Goal: Check status: Check status

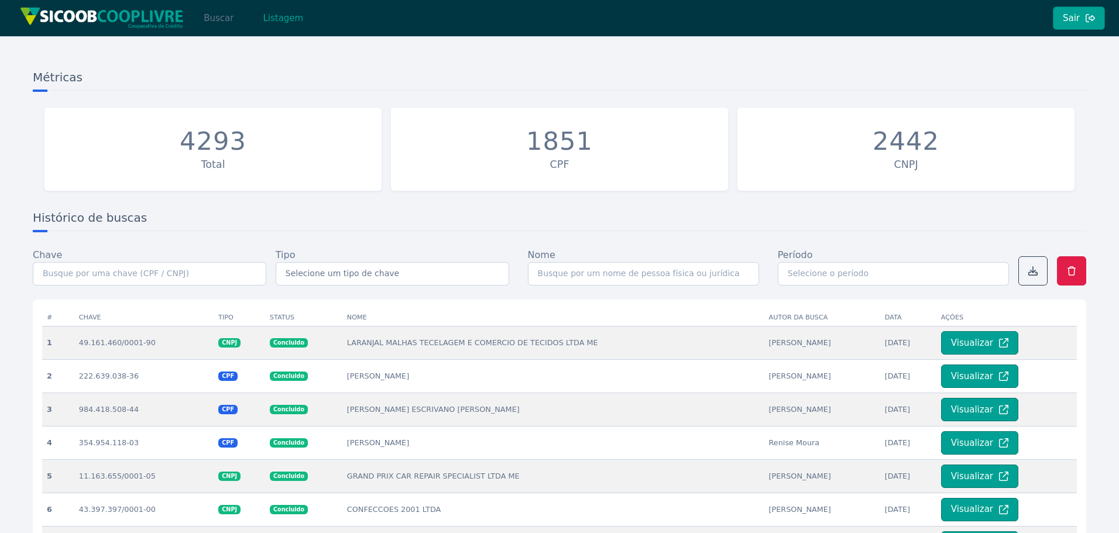
click at [201, 23] on button "Buscar" at bounding box center [219, 17] width 50 height 23
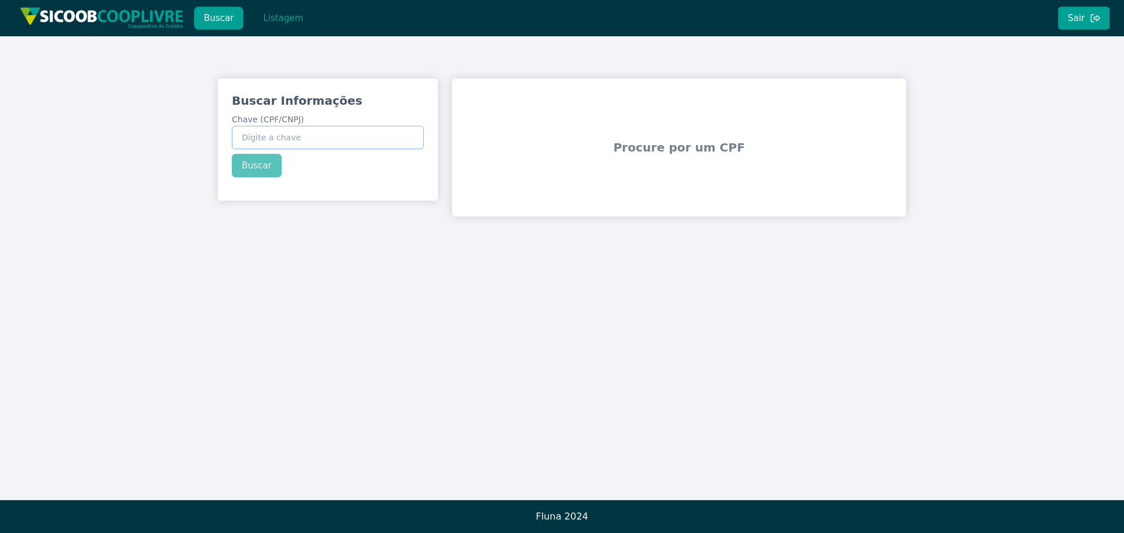
click at [287, 142] on input "Chave (CPF/CNPJ)" at bounding box center [328, 137] width 192 height 23
paste input "41.235.228/0001-48"
type input "41.235.228/0001-48"
click at [269, 170] on button "Buscar" at bounding box center [257, 165] width 50 height 23
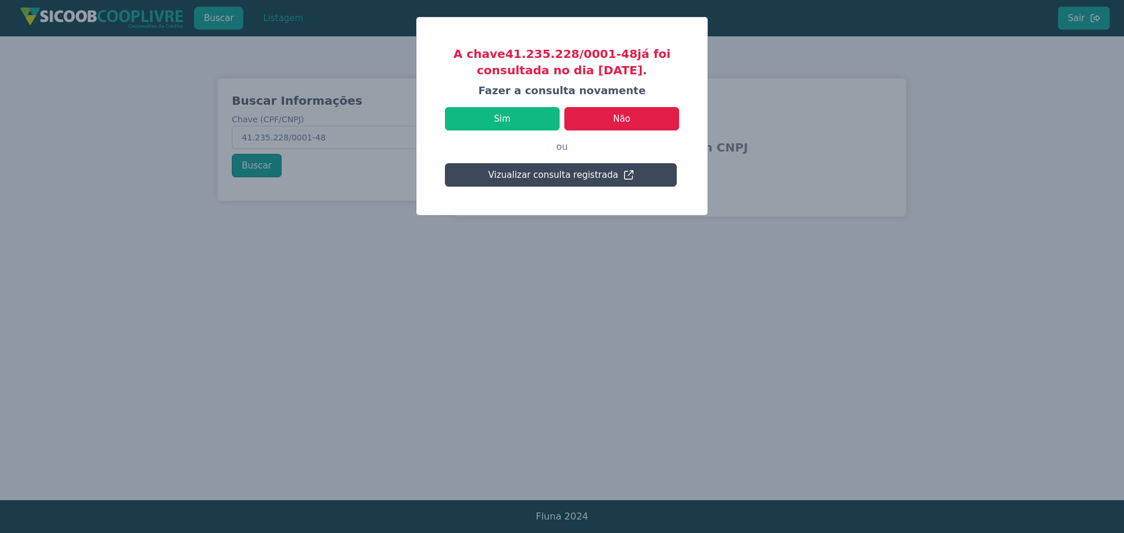
click at [591, 178] on button "Vizualizar consulta registrada" at bounding box center [561, 174] width 232 height 23
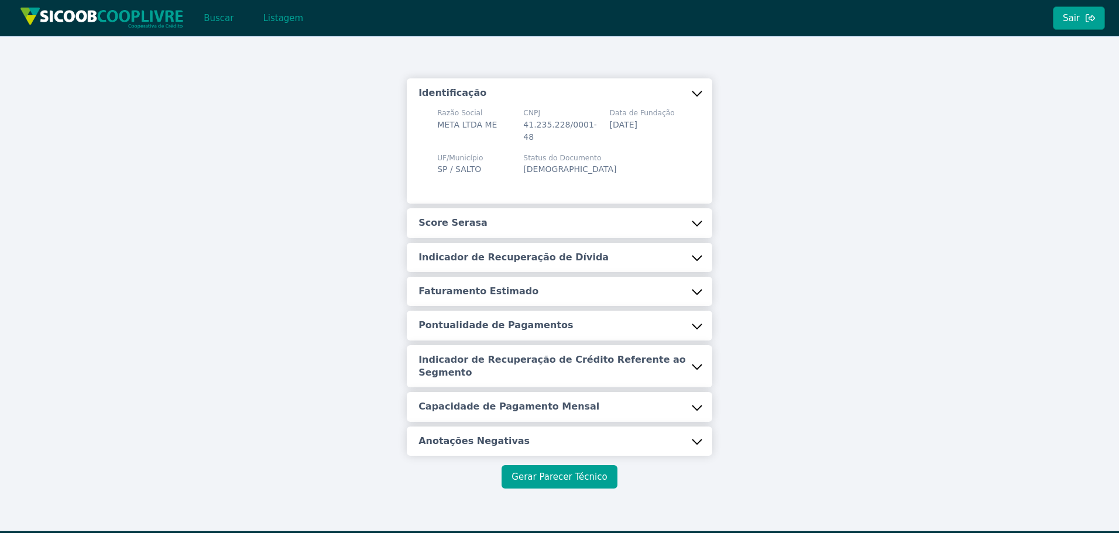
click at [546, 485] on button "Gerar Parecer Técnico" at bounding box center [559, 476] width 115 height 23
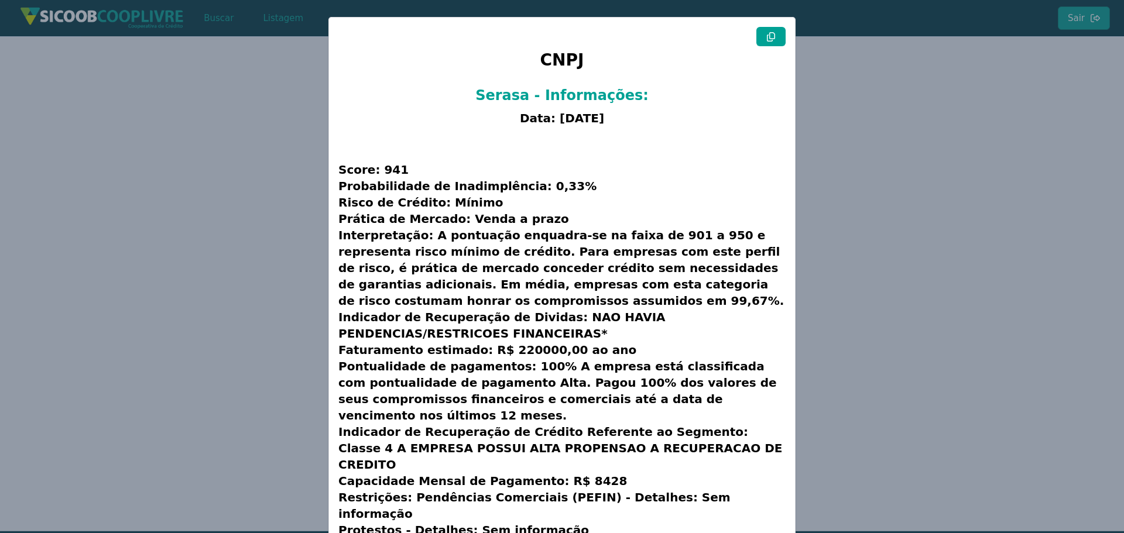
click at [766, 36] on icon at bounding box center [770, 36] width 9 height 9
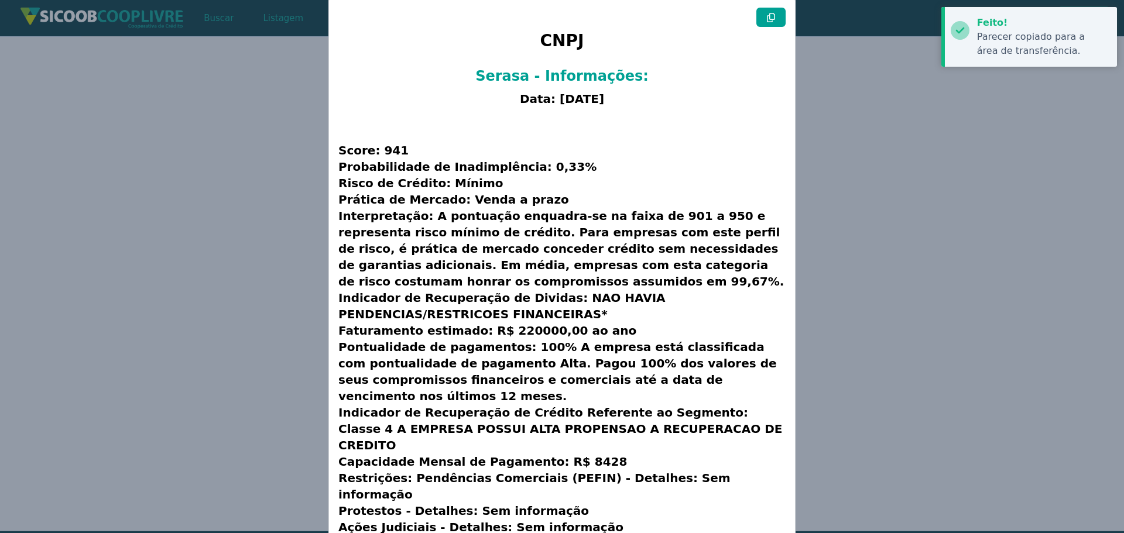
scroll to position [30, 0]
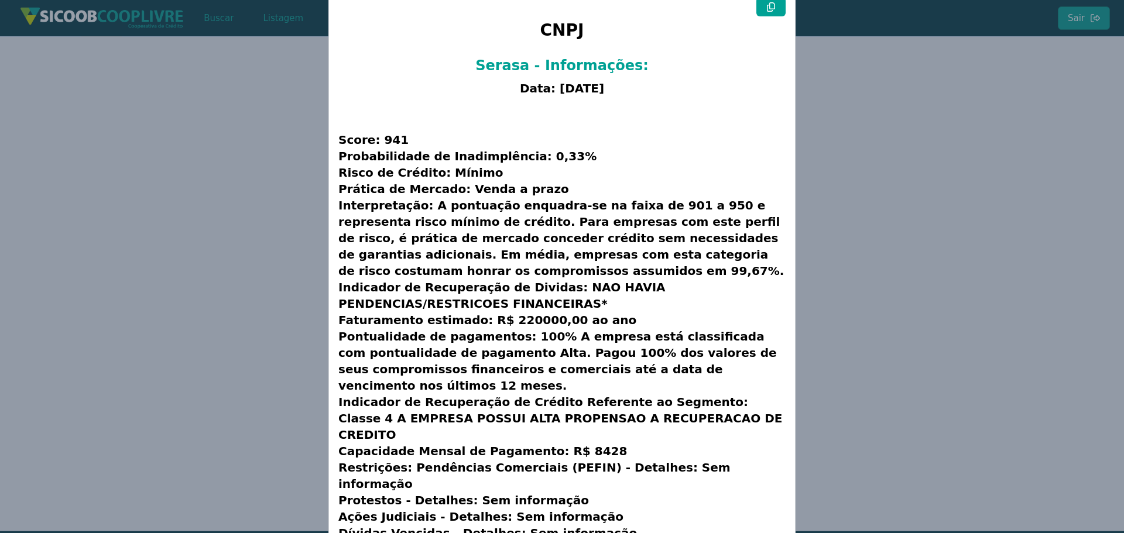
click at [286, 114] on modal-container "CNPJ Serasa - Informações: Data: [DATE] Score: 941 Probabilidade de Inadimplênc…" at bounding box center [562, 266] width 1124 height 533
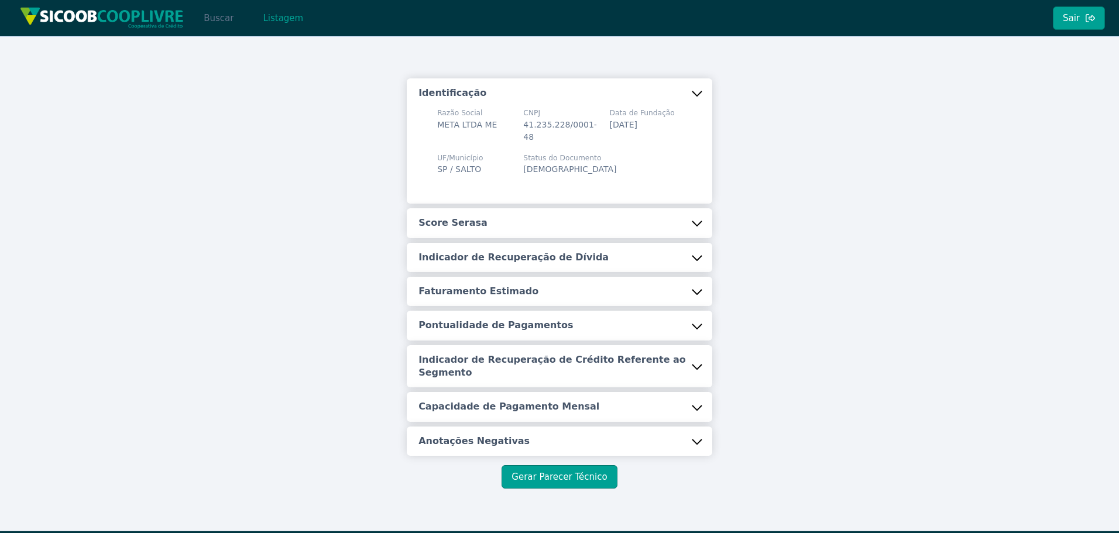
click at [204, 22] on button "Buscar" at bounding box center [219, 17] width 50 height 23
